Goal: Ask a question: Seek information or help from site administrators or community

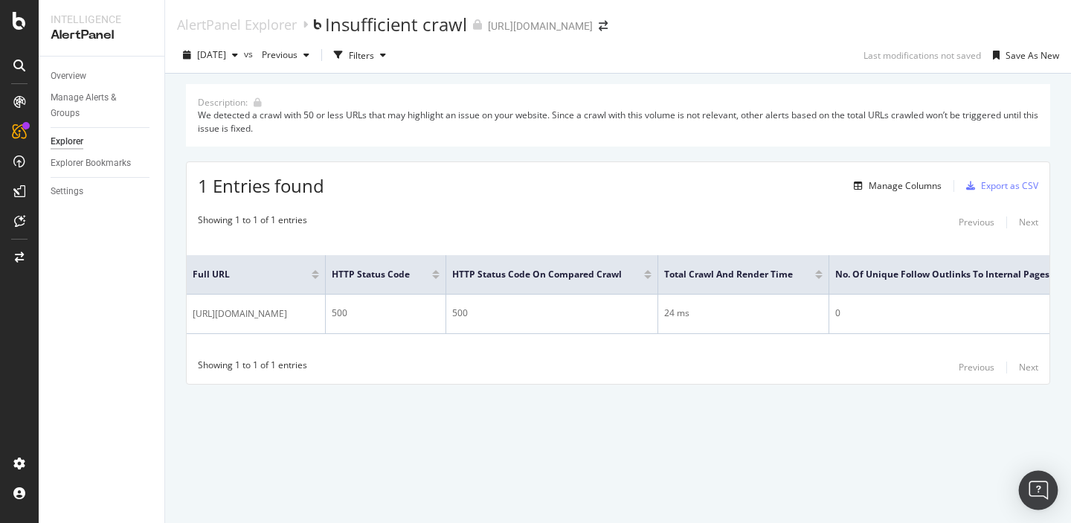
click at [1042, 494] on img "Open Intercom Messenger" at bounding box center [1037, 489] width 19 height 19
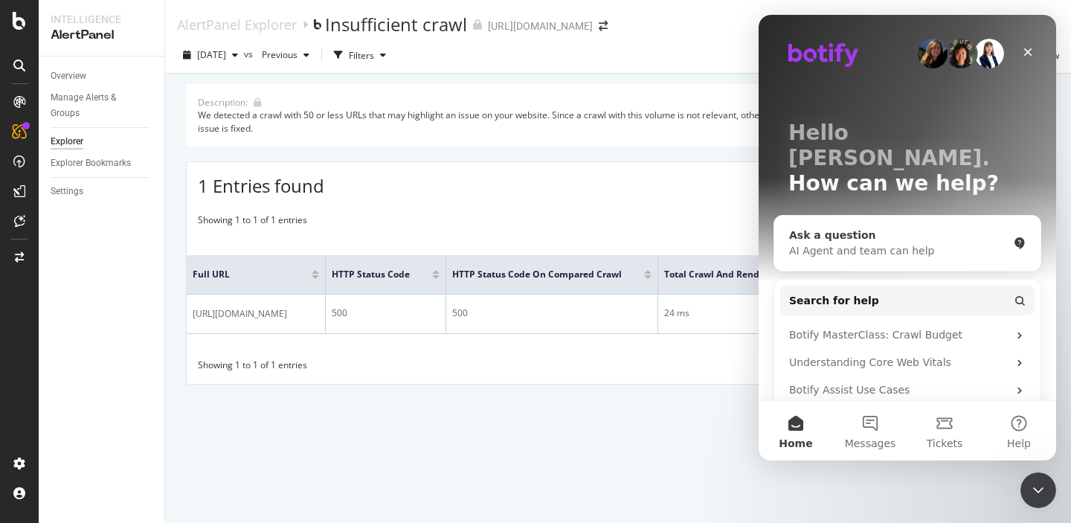
click at [819, 243] on div "AI Agent and team can help" at bounding box center [898, 251] width 219 height 16
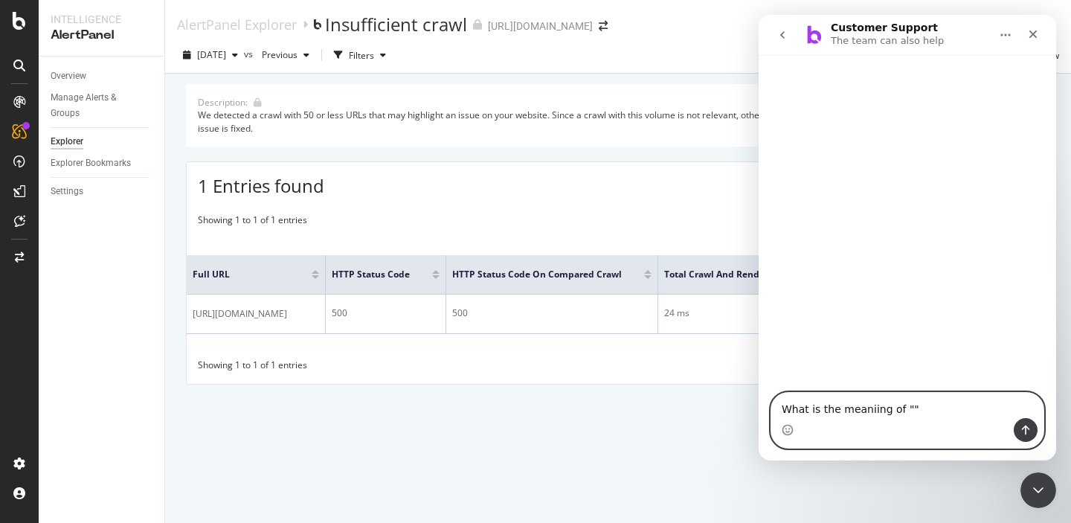
paste textarea "We detected alerts from Botify alerts based on AlertPanel daily crawl of strate…"
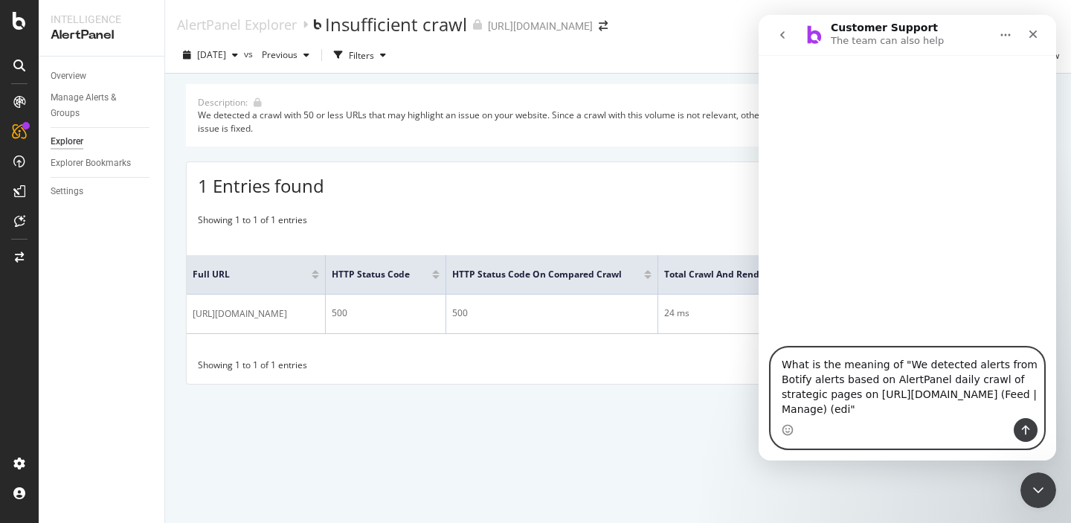
type textarea "What is the meaning of "We detected alerts from Botify alerts based on AlertPan…"
click at [1027, 425] on icon "Send a message…" at bounding box center [1025, 430] width 12 height 12
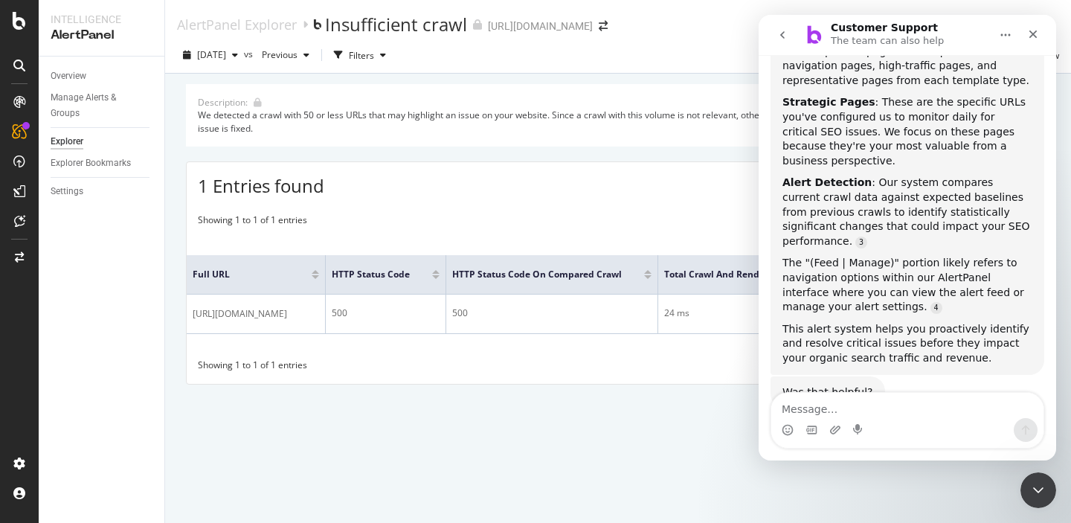
scroll to position [474, 0]
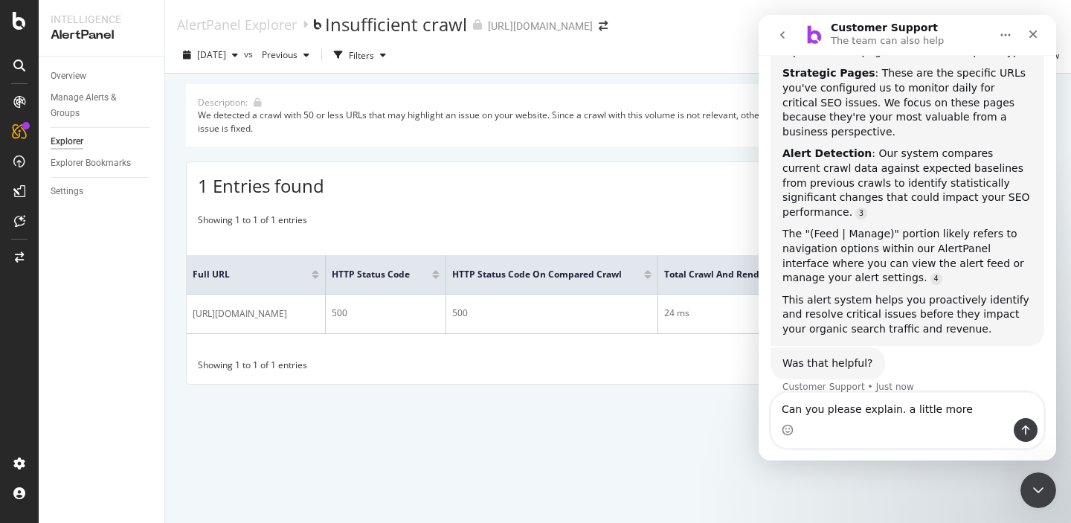
type textarea "Can you please explain. a little more?"
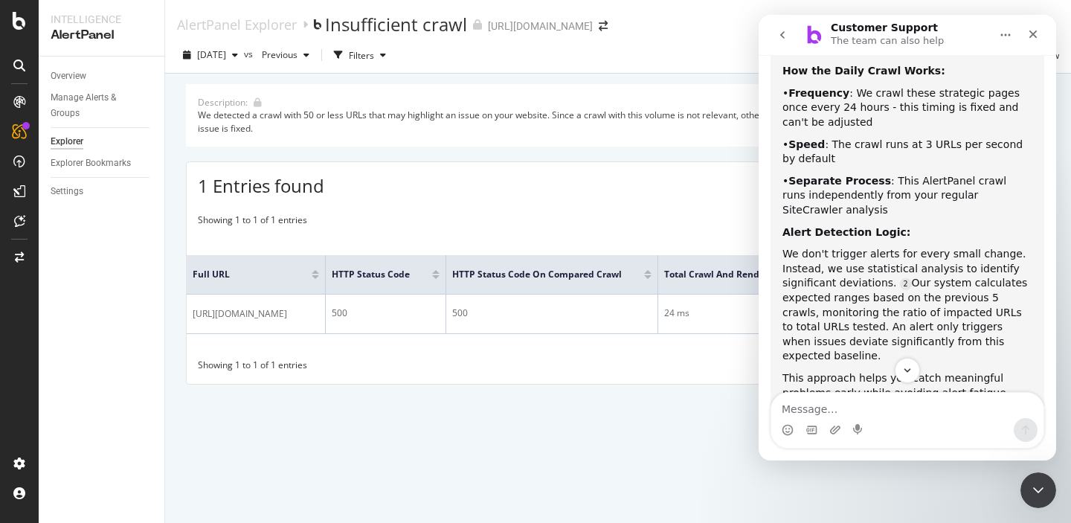
scroll to position [1061, 0]
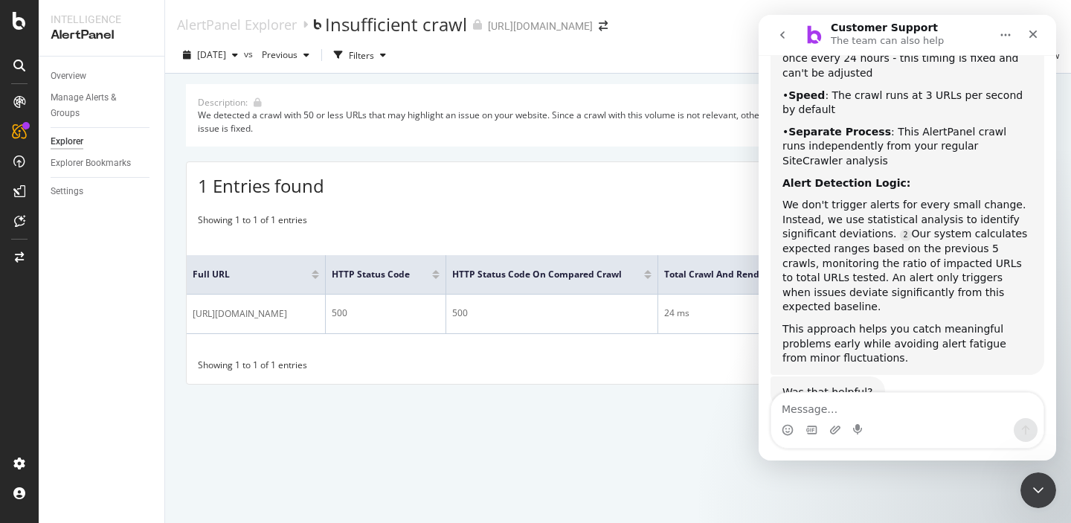
click at [819, 408] on textarea "Message…" at bounding box center [907, 405] width 272 height 25
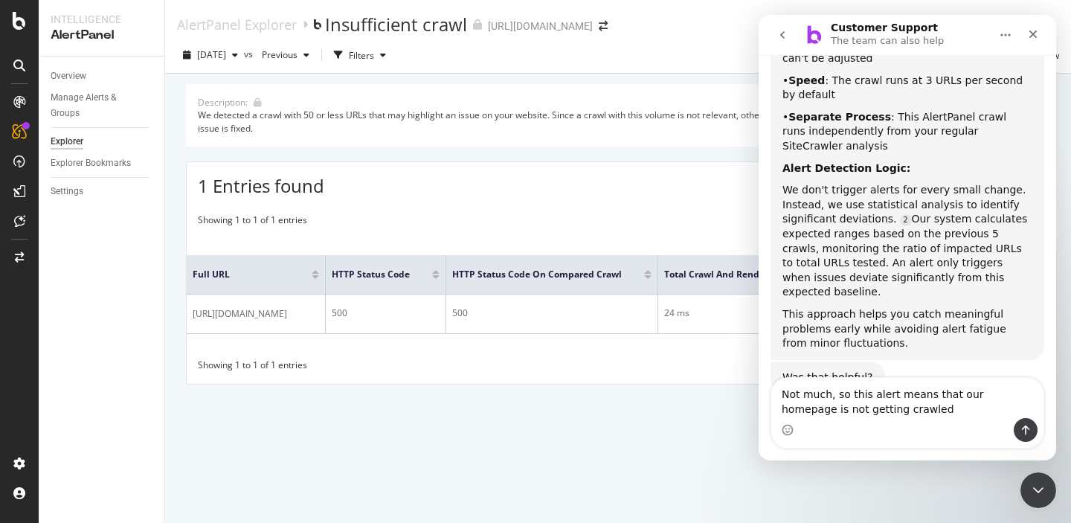
type textarea "Not much, so this alert means that our homepage is not getting crawled?"
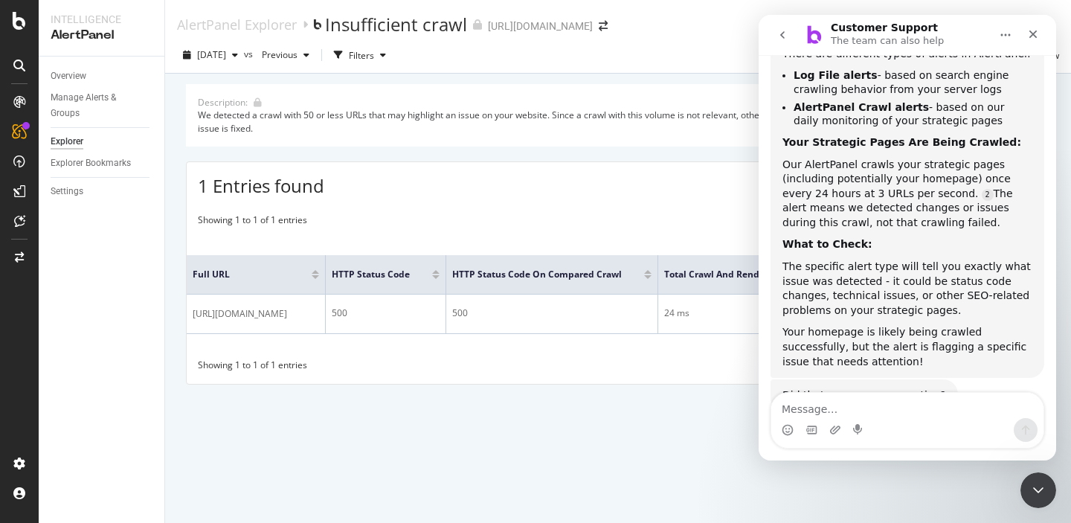
scroll to position [1666, 0]
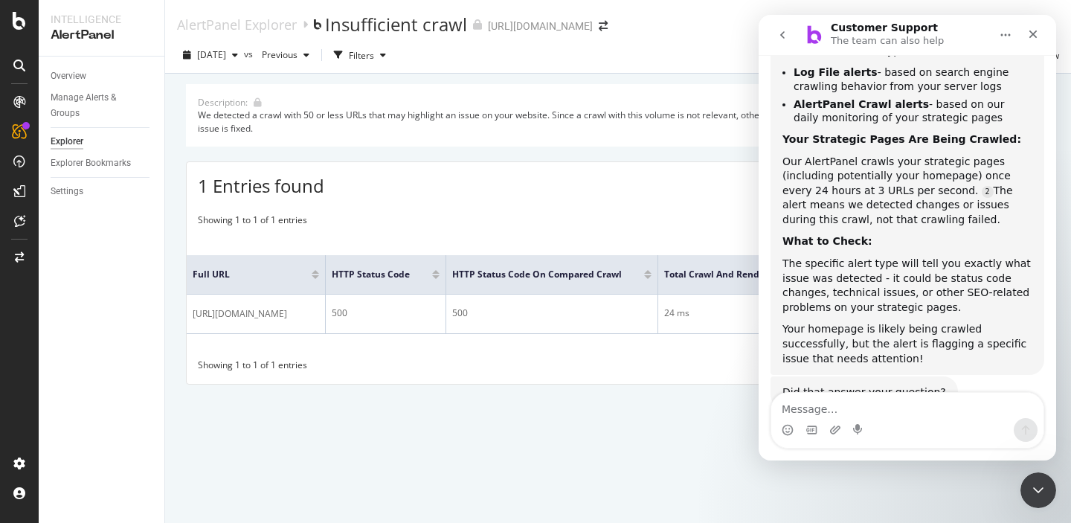
click at [813, 405] on textarea "Message…" at bounding box center [907, 405] width 272 height 25
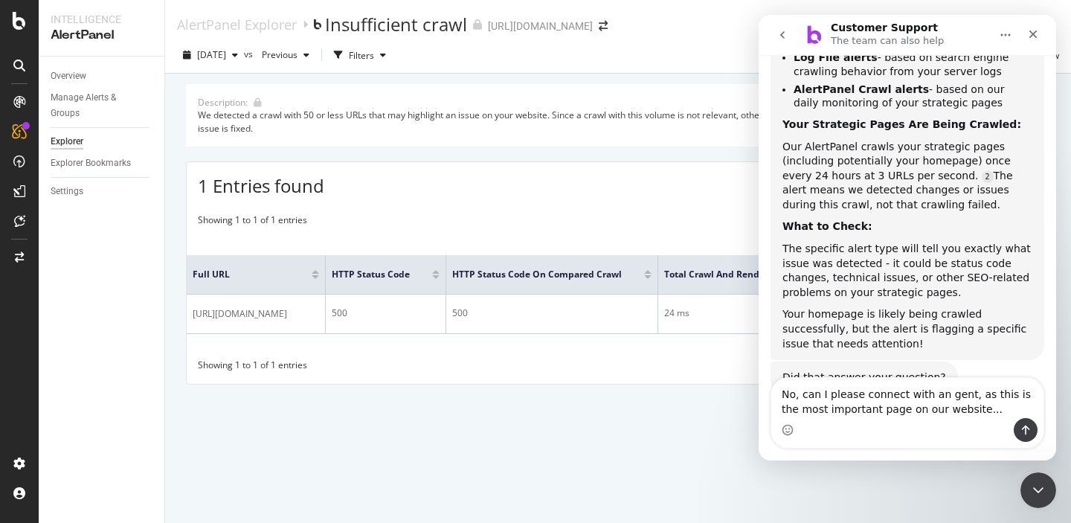
click at [940, 395] on textarea "No, can I please connect with an gent, as this is the most important page on ou…" at bounding box center [907, 398] width 272 height 40
type textarea "No, can I please connect with an agent, as this is the most important page on o…"
click at [1019, 424] on icon "Send a message…" at bounding box center [1025, 430] width 12 height 12
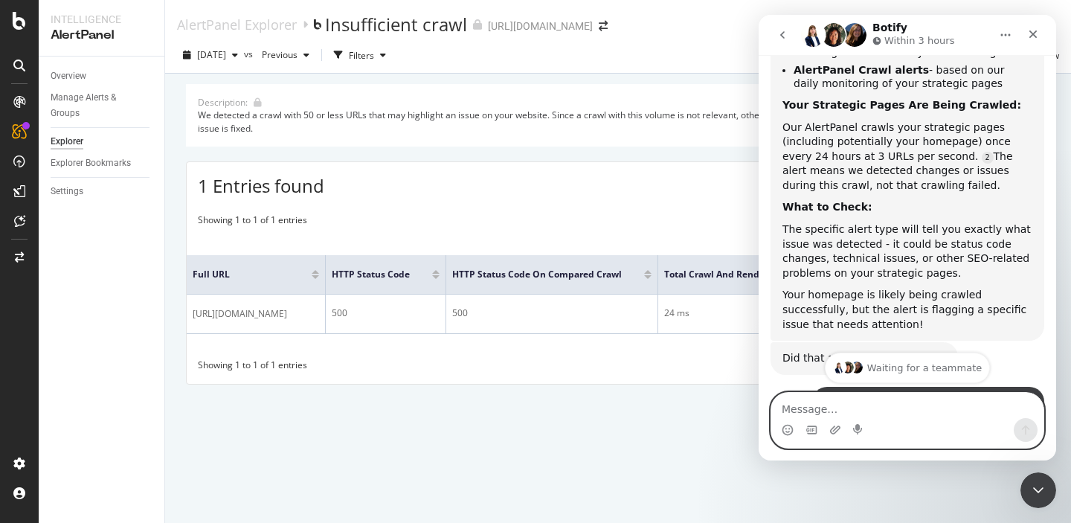
scroll to position [1855, 0]
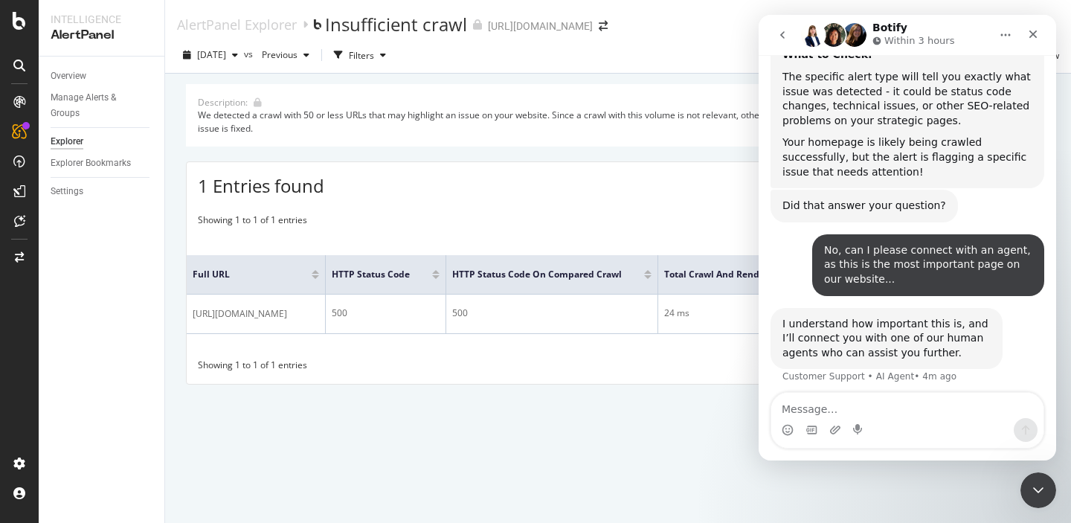
click at [924, 338] on div "I understand how important this is, and I’ll connect you with one of our human …" at bounding box center [907, 355] width 274 height 94
click at [804, 409] on textarea "Message…" at bounding box center [907, 405] width 272 height 25
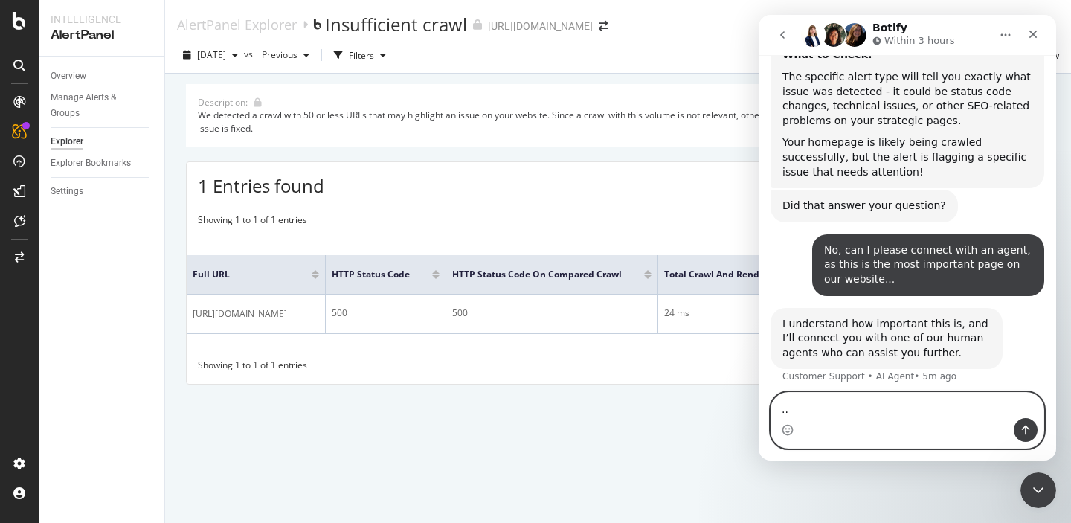
type textarea "..."
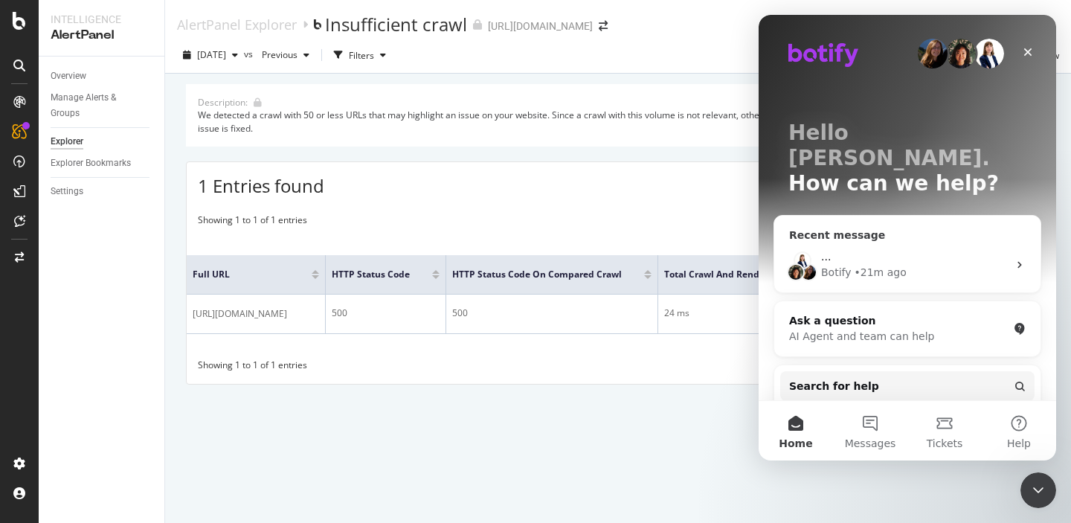
click at [876, 265] on div "• 21m ago" at bounding box center [880, 273] width 52 height 16
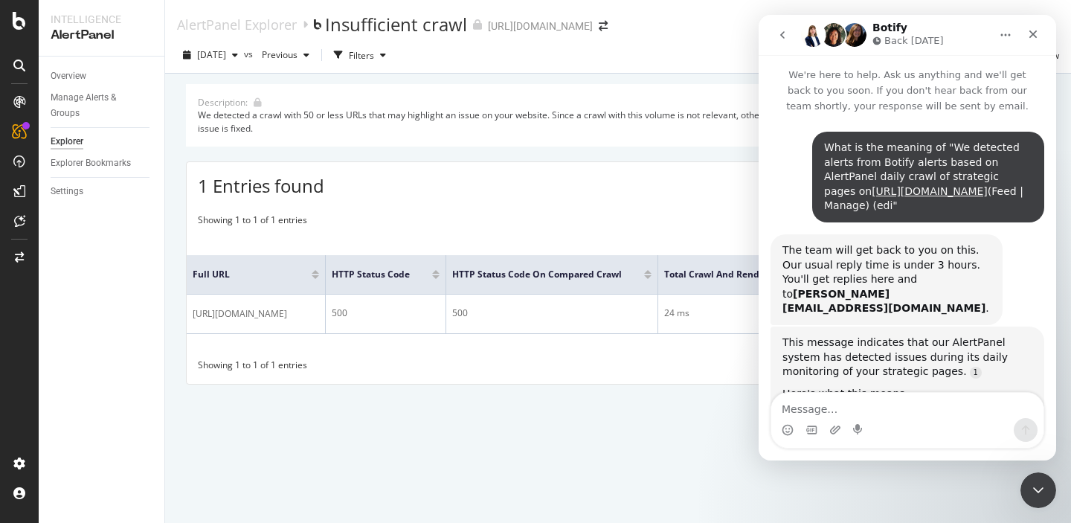
scroll to position [1899, 0]
